Goal: Obtain resource: Obtain resource

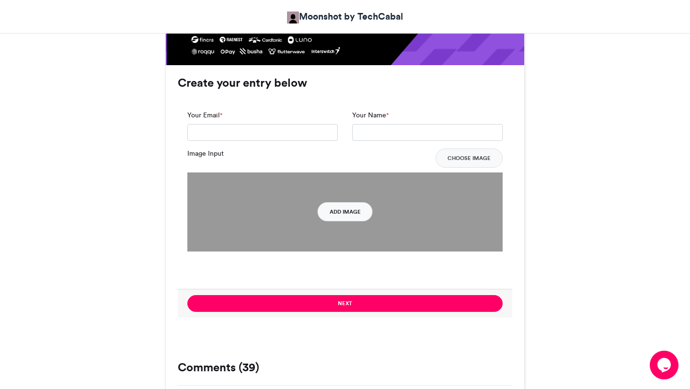
click at [344, 211] on button "Add Image" at bounding box center [345, 211] width 55 height 19
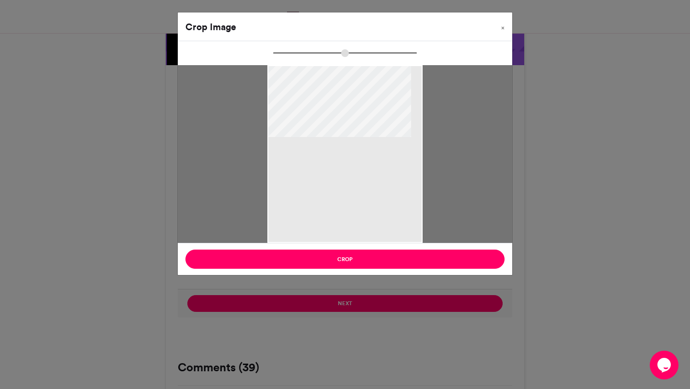
type input "******"
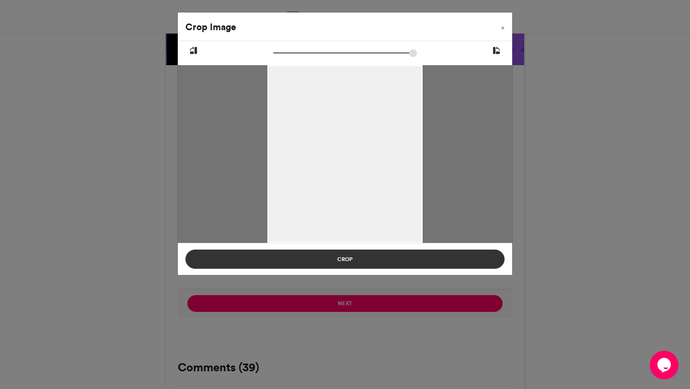
click at [399, 264] on button "Crop" at bounding box center [344, 259] width 319 height 19
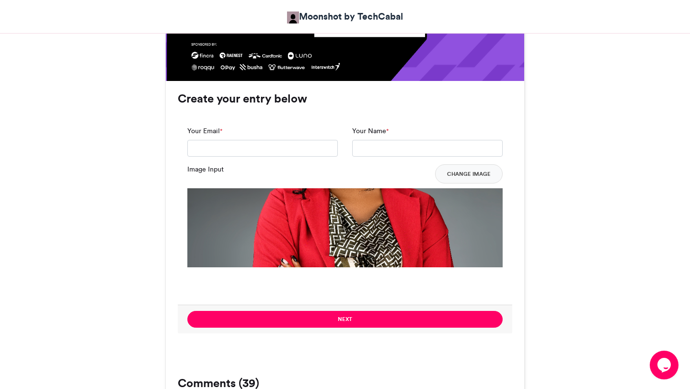
scroll to position [671, 0]
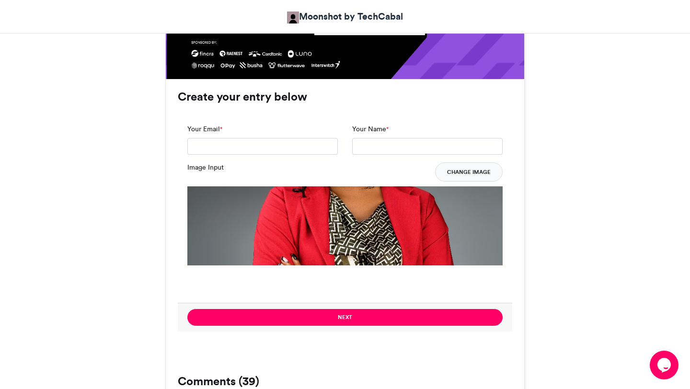
click at [474, 168] on button "Change Image" at bounding box center [469, 171] width 68 height 19
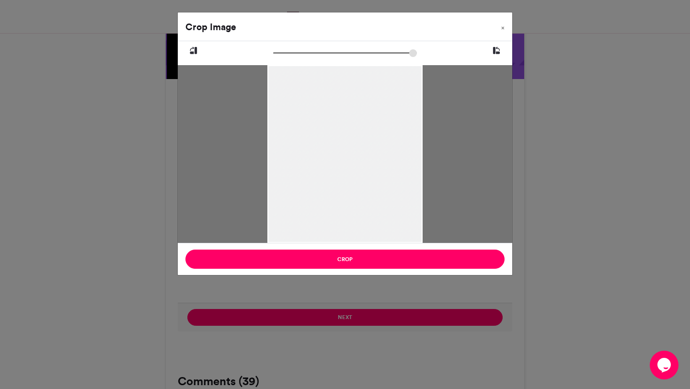
drag, startPoint x: 382, startPoint y: 160, endPoint x: 395, endPoint y: 195, distance: 37.7
click at [395, 195] on div at bounding box center [344, 162] width 155 height 194
click at [396, 205] on div at bounding box center [345, 158] width 170 height 212
drag, startPoint x: 276, startPoint y: 53, endPoint x: 259, endPoint y: 58, distance: 18.0
click at [273, 57] on input "zoom" at bounding box center [345, 52] width 144 height 9
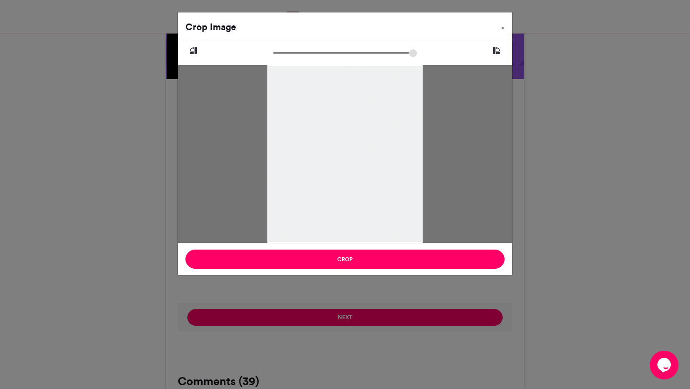
click at [497, 48] on icon at bounding box center [496, 51] width 9 height 12
type input "******"
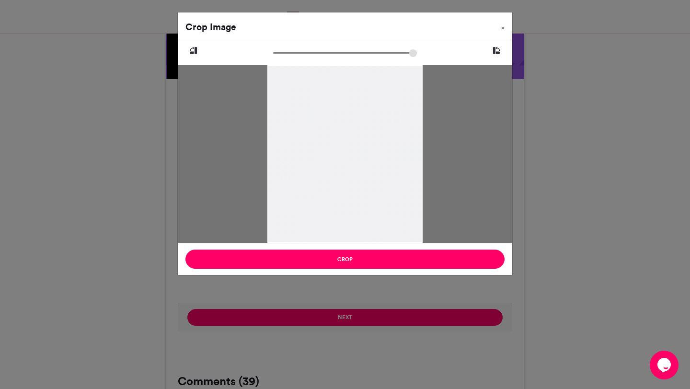
click at [392, 301] on div "Crop Image × Crop" at bounding box center [345, 194] width 690 height 389
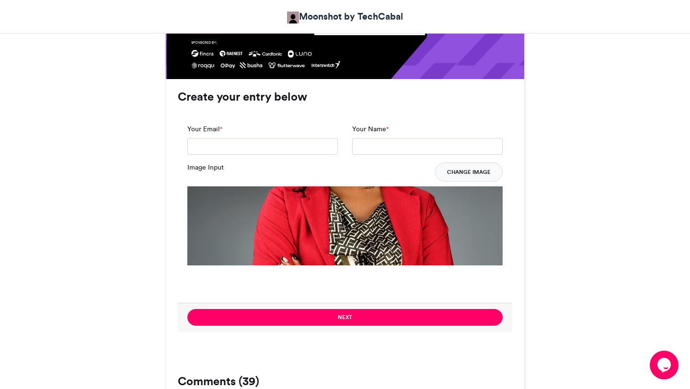
click at [463, 169] on button "Change Image" at bounding box center [469, 171] width 68 height 19
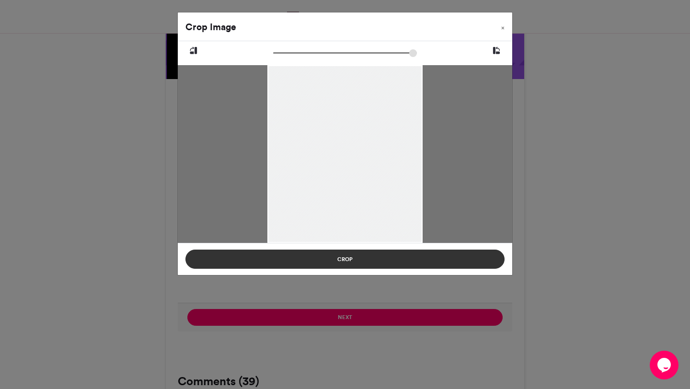
click at [431, 262] on button "Crop" at bounding box center [344, 259] width 319 height 19
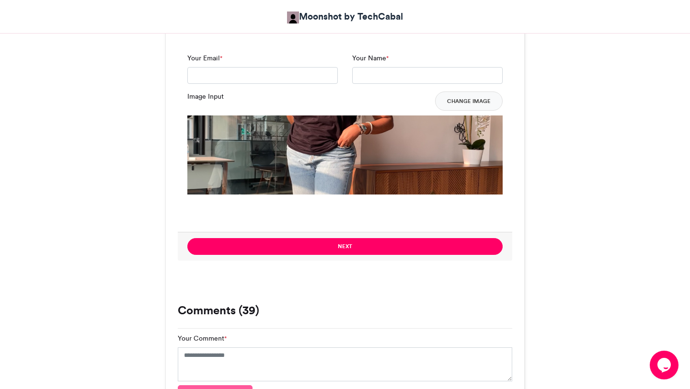
scroll to position [743, 0]
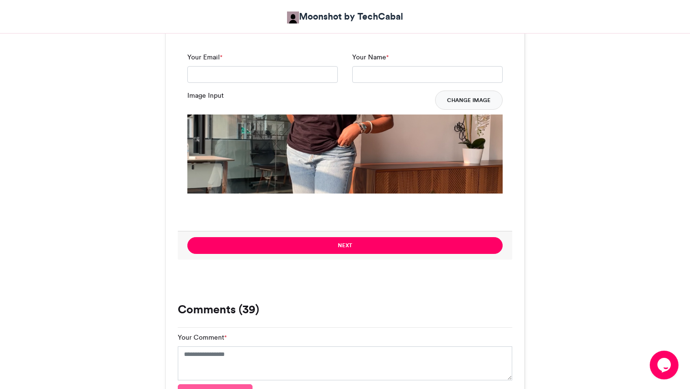
click at [476, 99] on button "Change Image" at bounding box center [469, 100] width 68 height 19
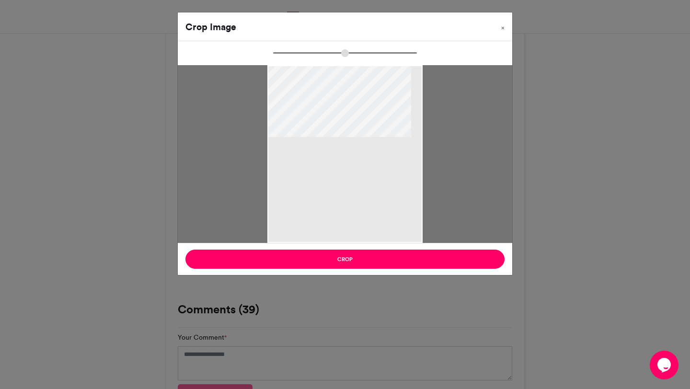
type input "******"
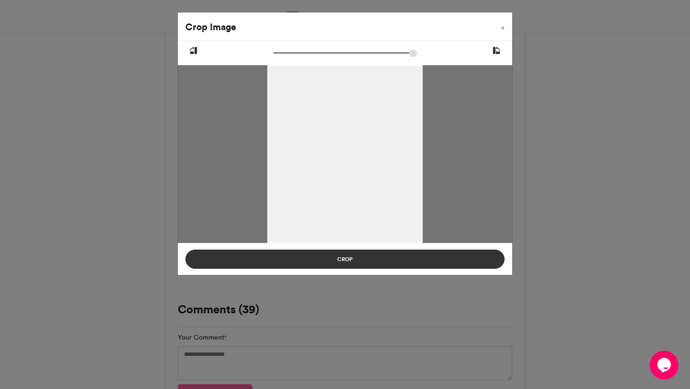
click at [403, 260] on button "Crop" at bounding box center [344, 259] width 319 height 19
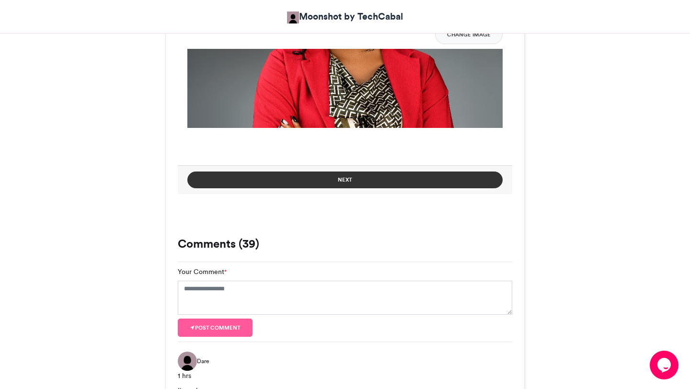
scroll to position [814, 0]
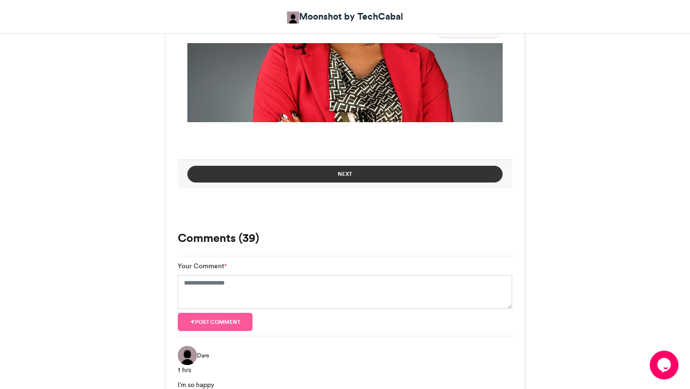
click at [411, 174] on button "Next" at bounding box center [344, 174] width 315 height 17
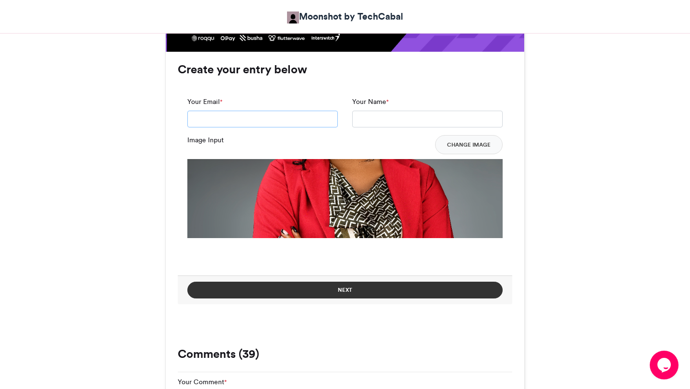
scroll to position [672, 0]
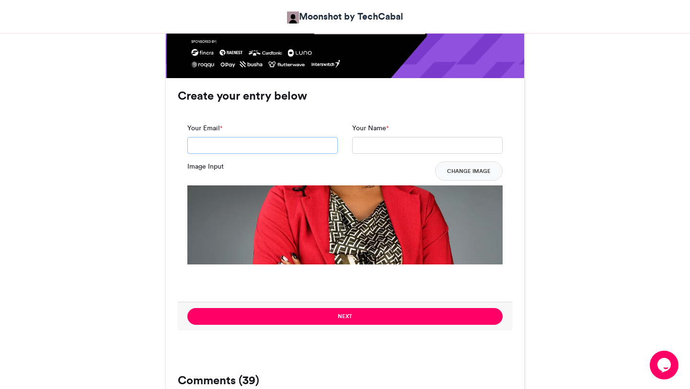
click at [310, 149] on input "Your Email *" at bounding box center [262, 145] width 150 height 17
type input "**********"
click at [409, 141] on input "Your Name *" at bounding box center [427, 145] width 150 height 17
type input "*********"
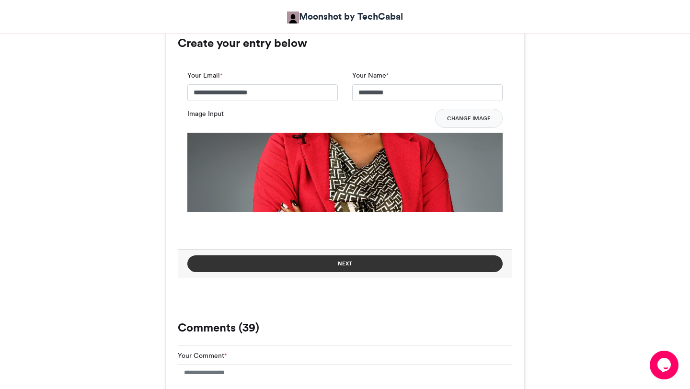
click at [370, 262] on button "Next" at bounding box center [344, 263] width 315 height 17
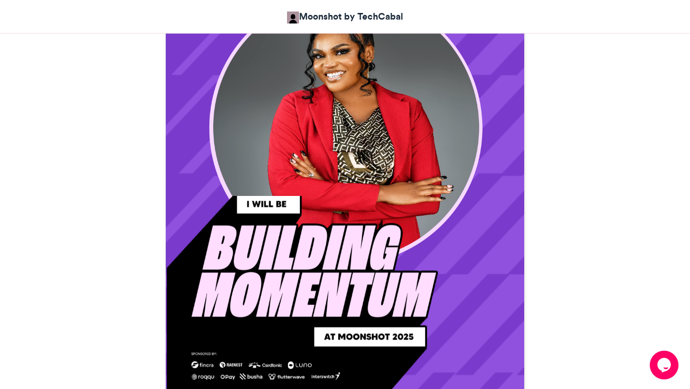
scroll to position [398, 0]
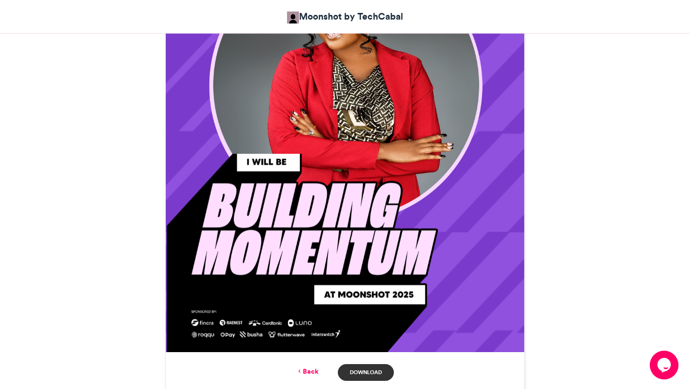
click at [362, 376] on link "Download" at bounding box center [366, 372] width 56 height 17
